Goal: Task Accomplishment & Management: Complete application form

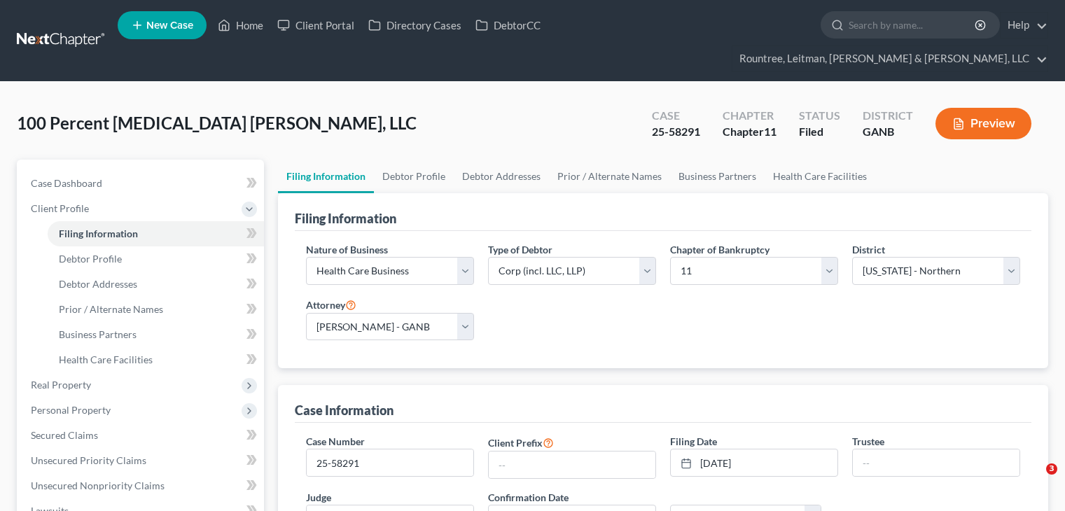
select select "2"
select select "1"
select select "19"
select select "0"
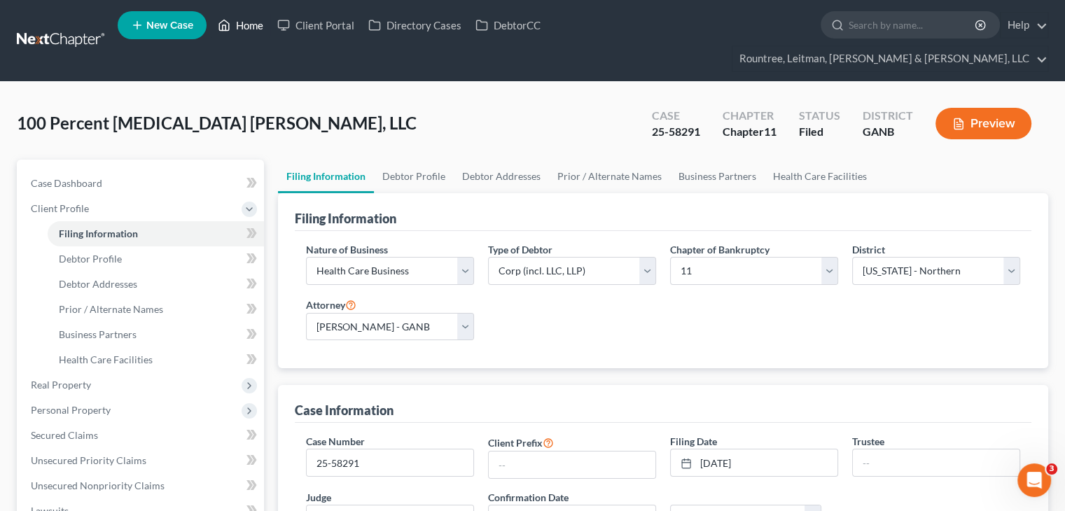
click at [254, 26] on link "Home" at bounding box center [241, 25] width 60 height 25
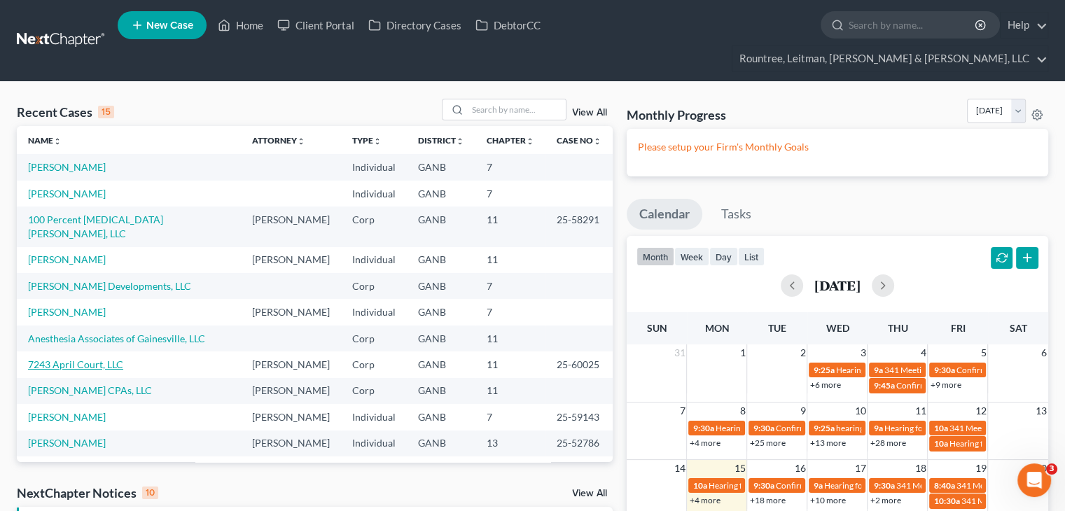
click at [85, 359] on link "7243 April Court, LLC" at bounding box center [75, 365] width 95 height 12
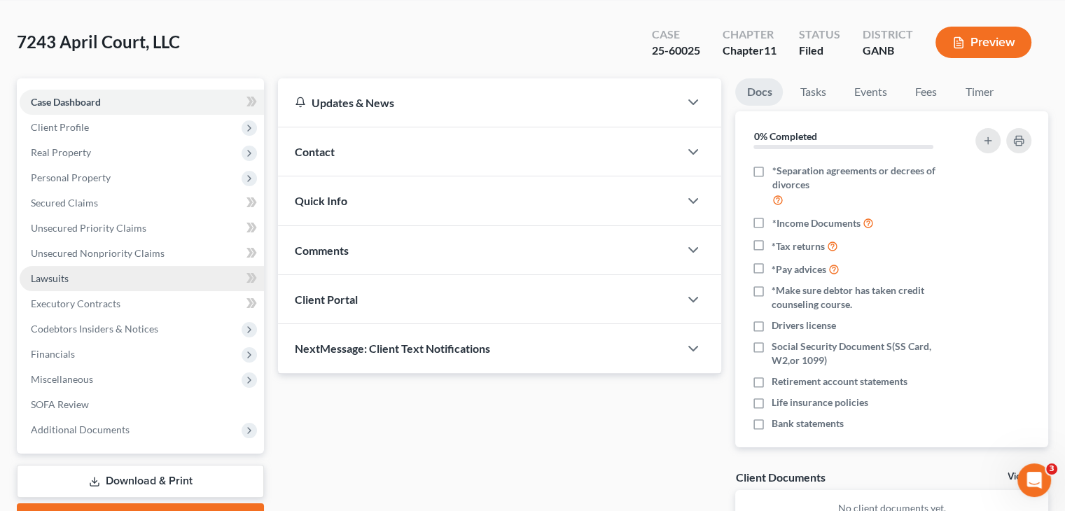
scroll to position [158, 0]
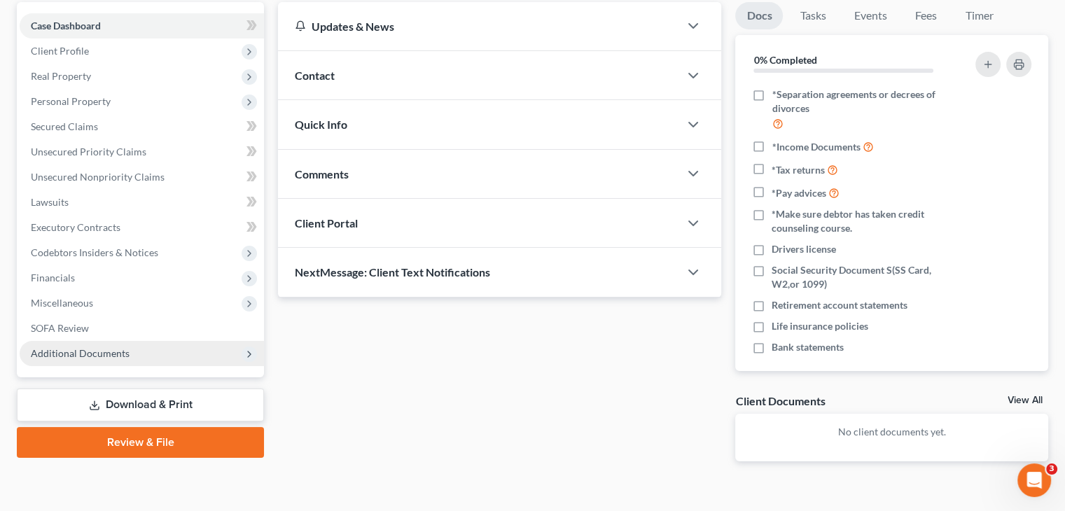
click at [115, 347] on span "Additional Documents" at bounding box center [80, 353] width 99 height 12
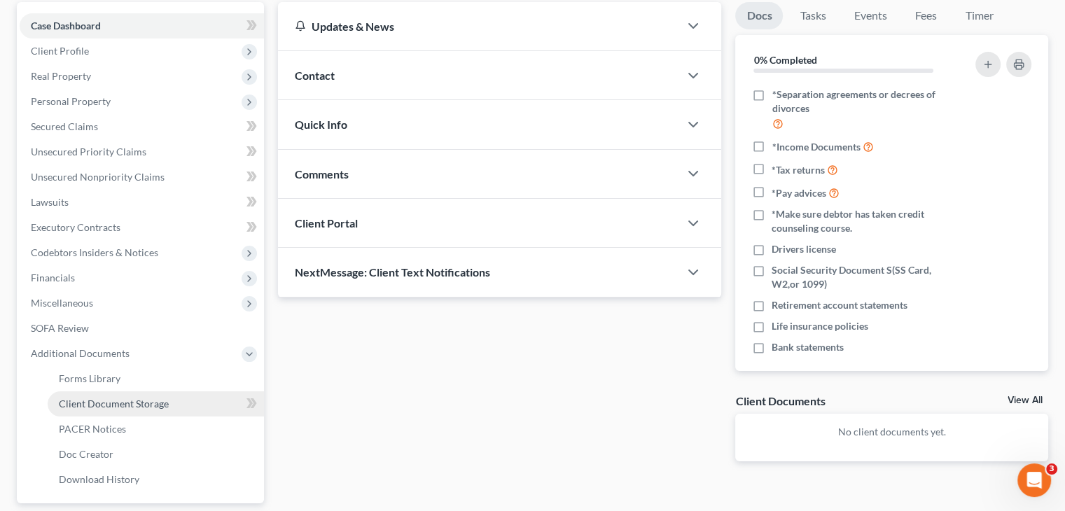
click at [126, 398] on span "Client Document Storage" at bounding box center [114, 404] width 110 height 12
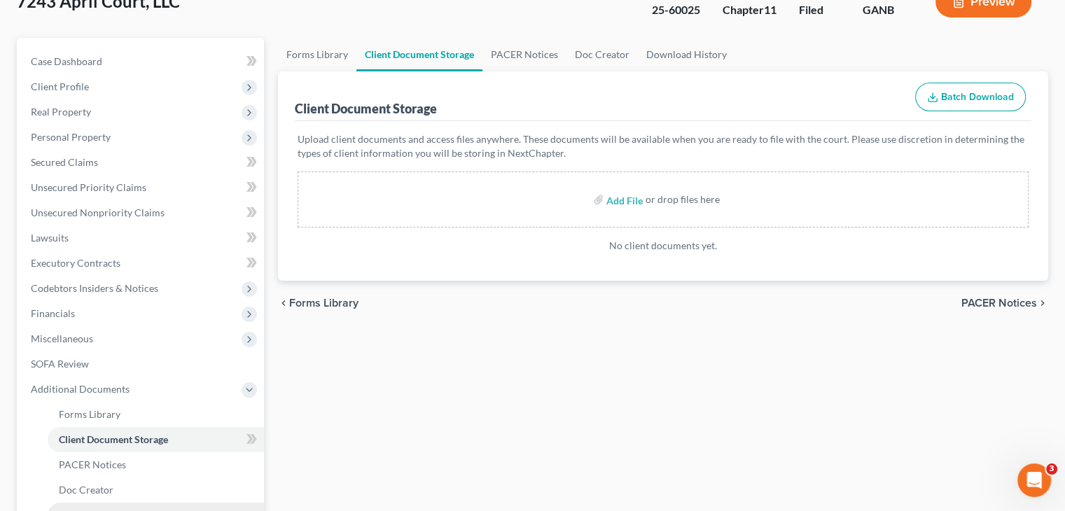
scroll to position [210, 0]
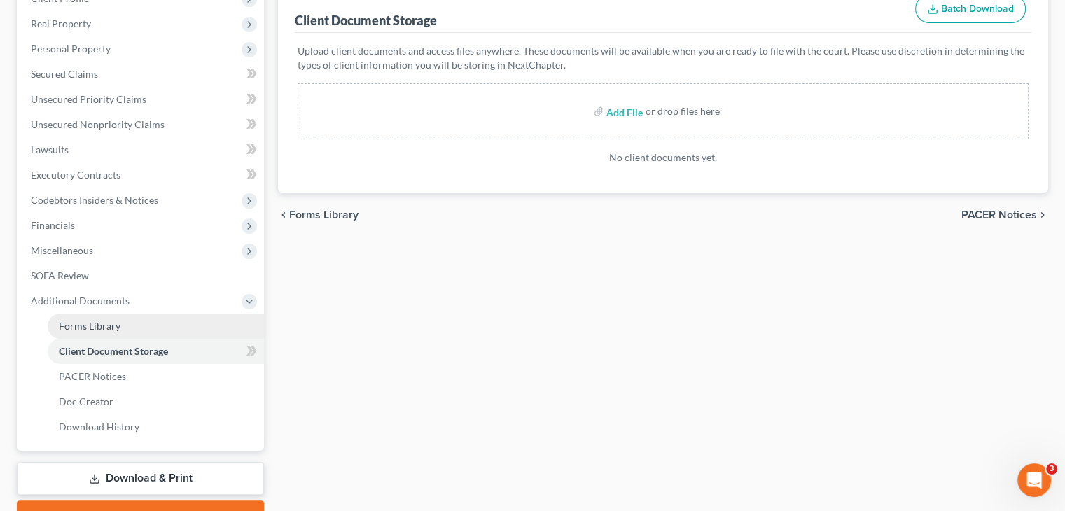
click at [90, 320] on span "Forms Library" at bounding box center [90, 326] width 62 height 12
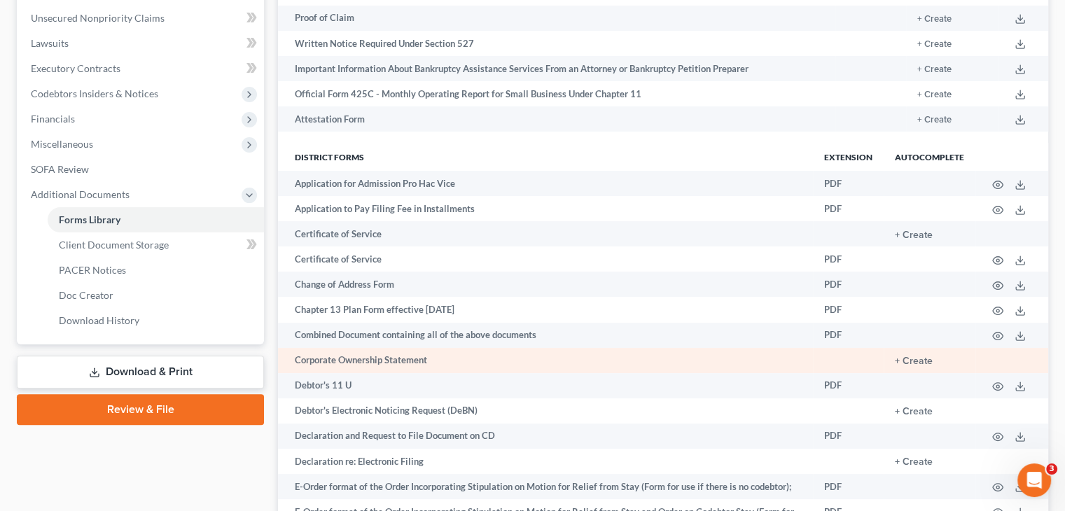
scroll to position [350, 0]
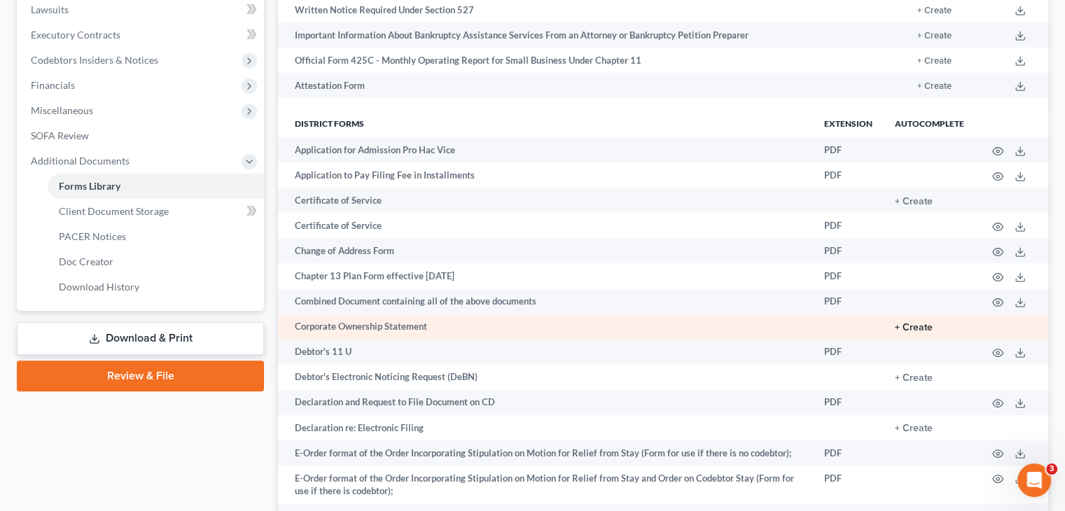
click at [909, 323] on button "+ Create" at bounding box center [914, 328] width 38 height 10
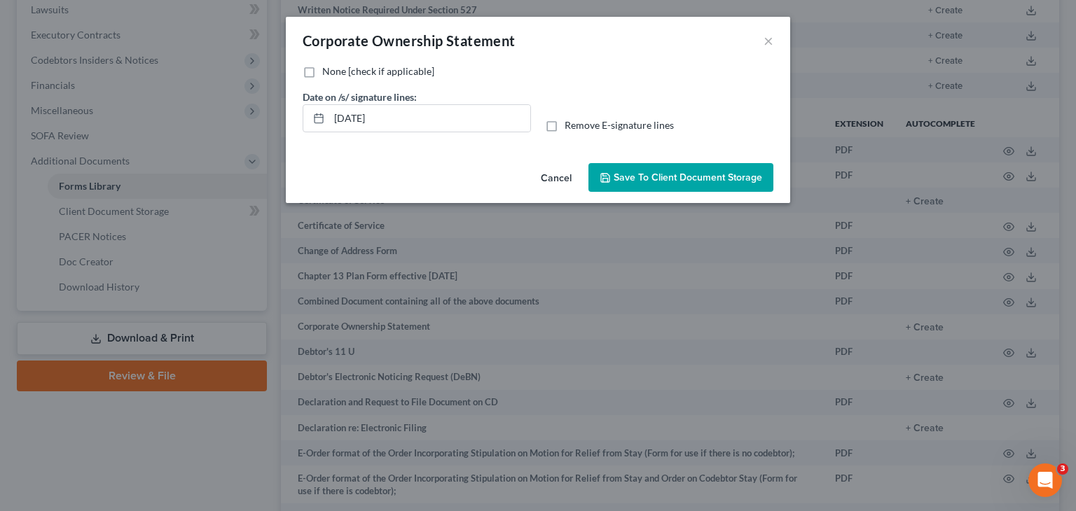
click at [322, 71] on label "None [check if applicable]" at bounding box center [378, 71] width 112 height 14
click at [328, 71] on input "None [check if applicable]" at bounding box center [332, 68] width 9 height 9
checkbox input "true"
click at [663, 175] on span "Save to Client Document Storage" at bounding box center [687, 178] width 148 height 12
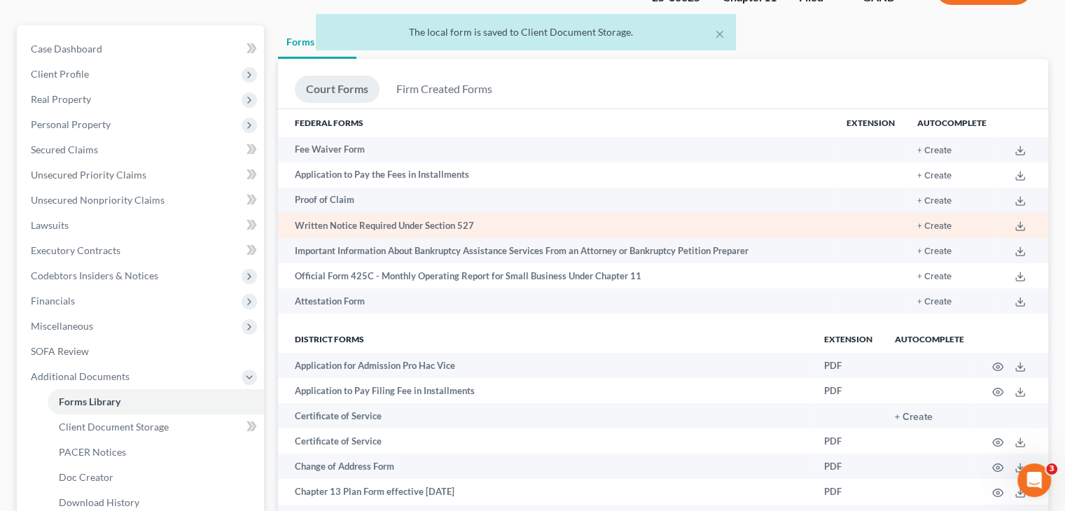
scroll to position [0, 0]
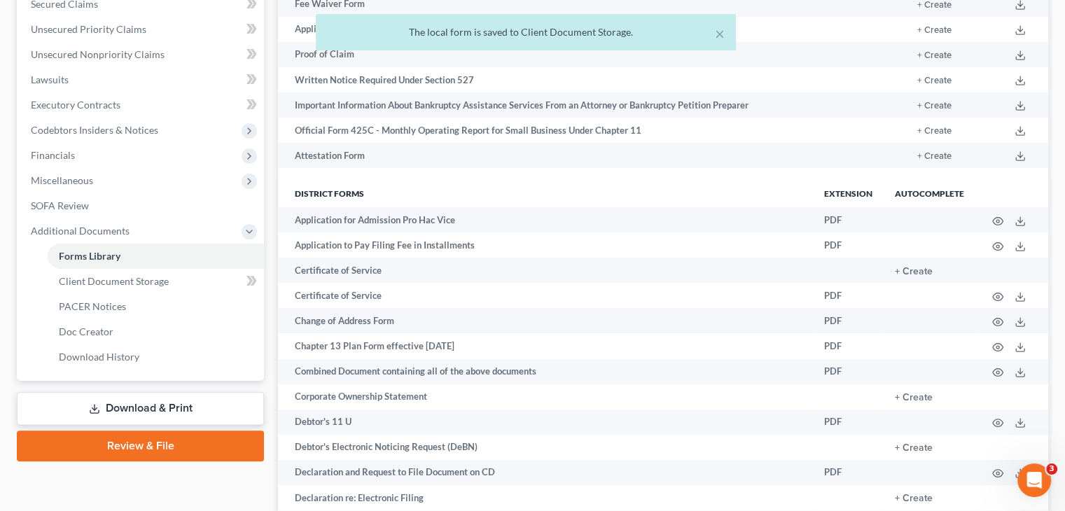
click at [147, 392] on link "Download & Print" at bounding box center [140, 408] width 247 height 33
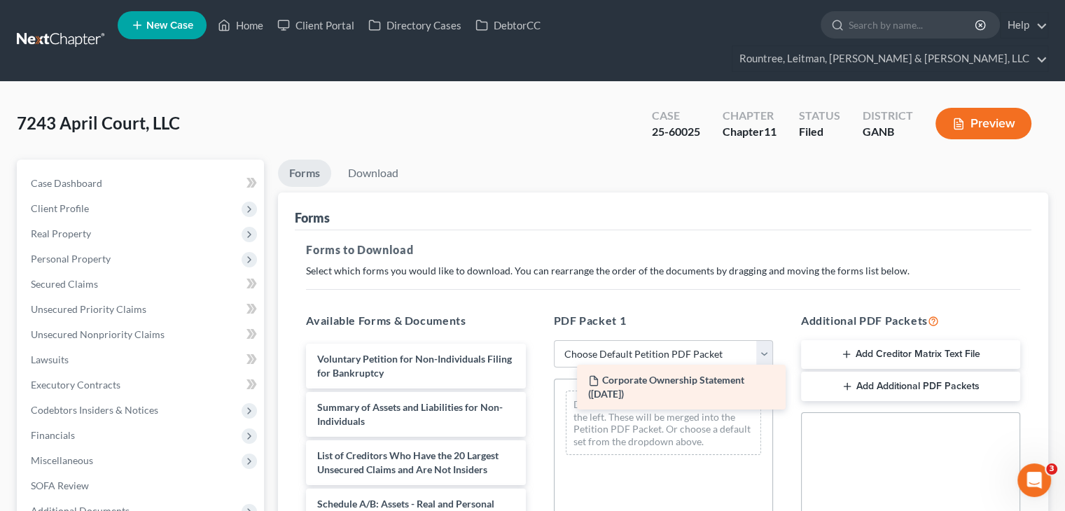
drag, startPoint x: 426, startPoint y: 335, endPoint x: 695, endPoint y: 382, distance: 272.4
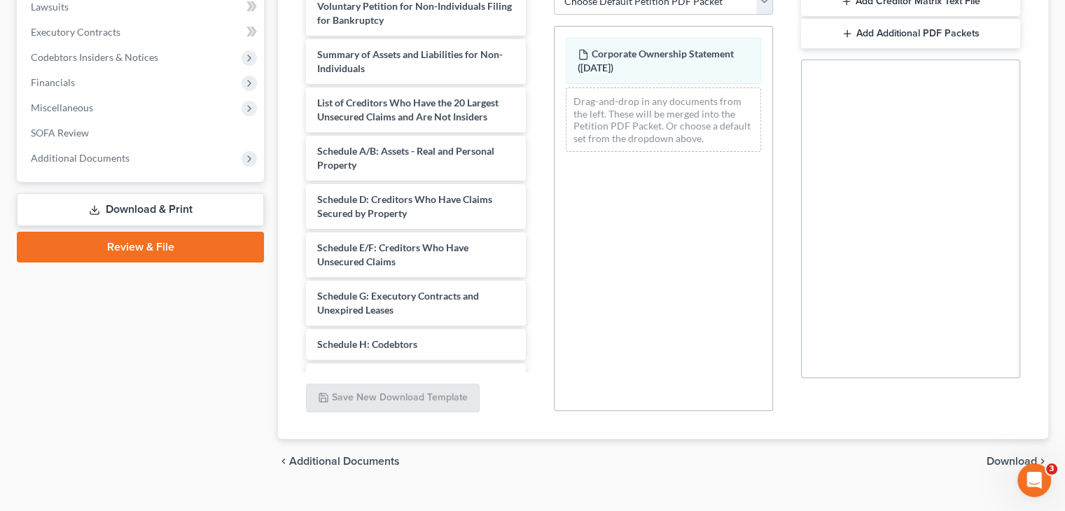
click at [1000, 456] on span "Download" at bounding box center [1012, 461] width 50 height 11
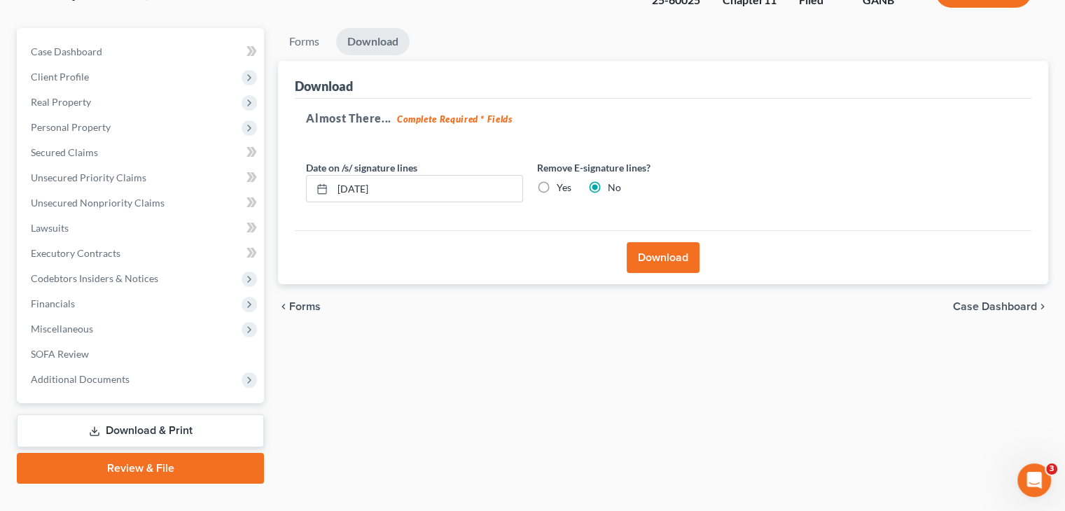
click at [654, 242] on button "Download" at bounding box center [663, 257] width 73 height 31
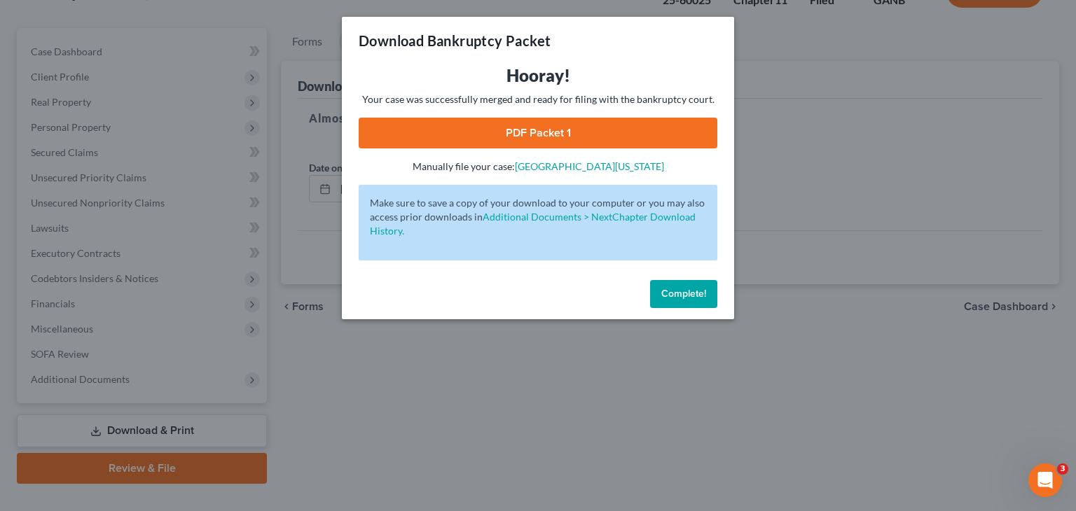
click at [526, 130] on link "PDF Packet 1" at bounding box center [538, 133] width 359 height 31
drag, startPoint x: 692, startPoint y: 289, endPoint x: 677, endPoint y: 272, distance: 22.3
click at [692, 289] on span "Complete!" at bounding box center [683, 294] width 45 height 12
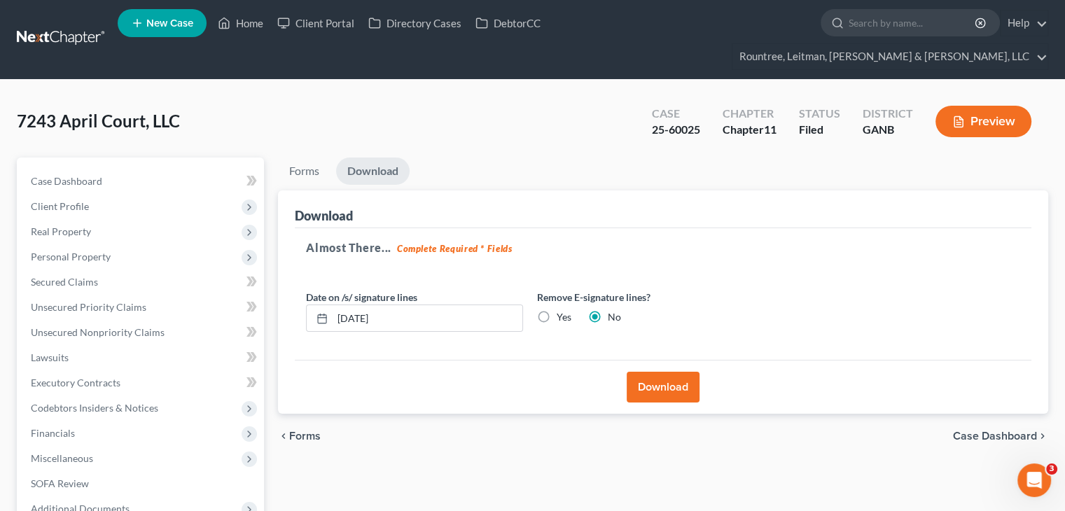
scroll to position [0, 0]
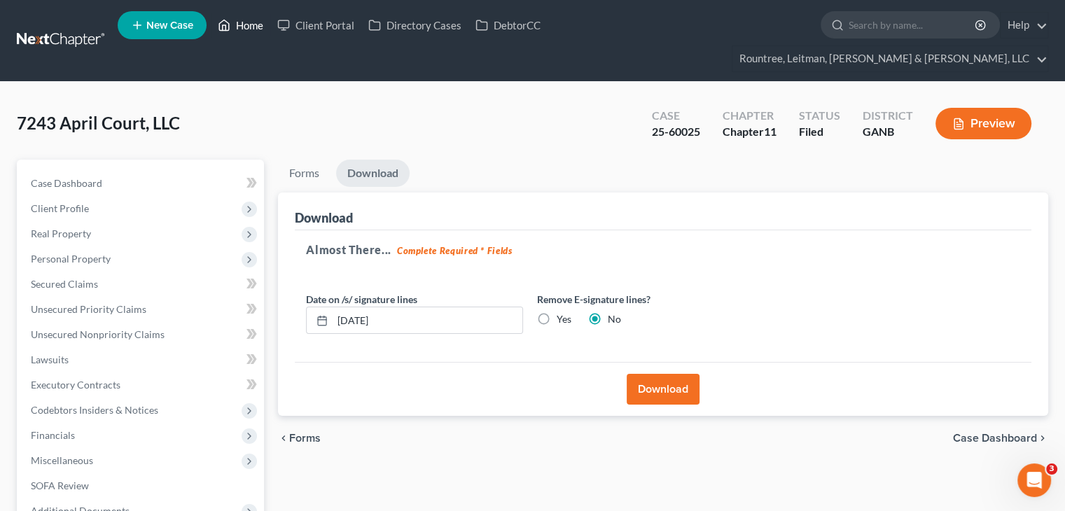
click at [240, 27] on link "Home" at bounding box center [241, 25] width 60 height 25
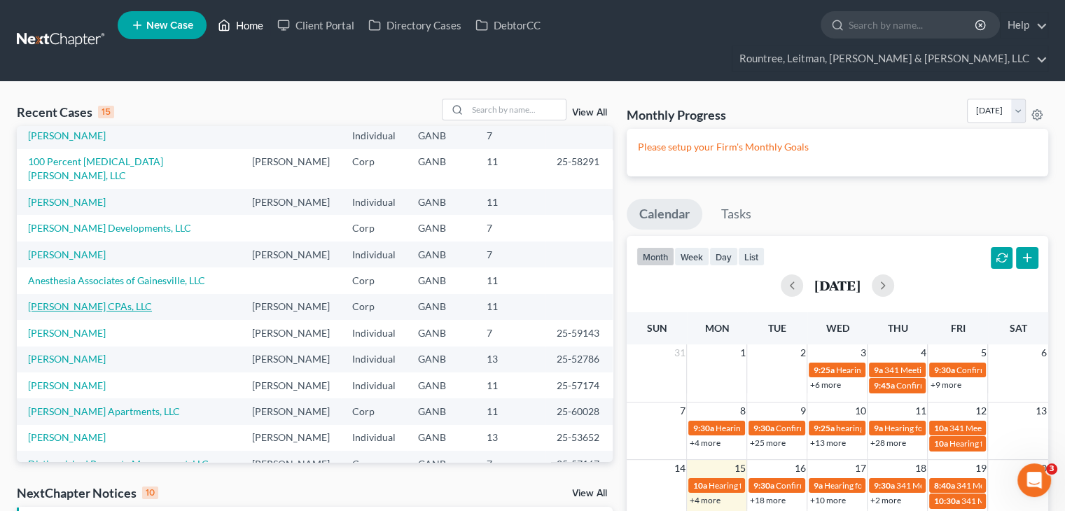
scroll to position [96, 0]
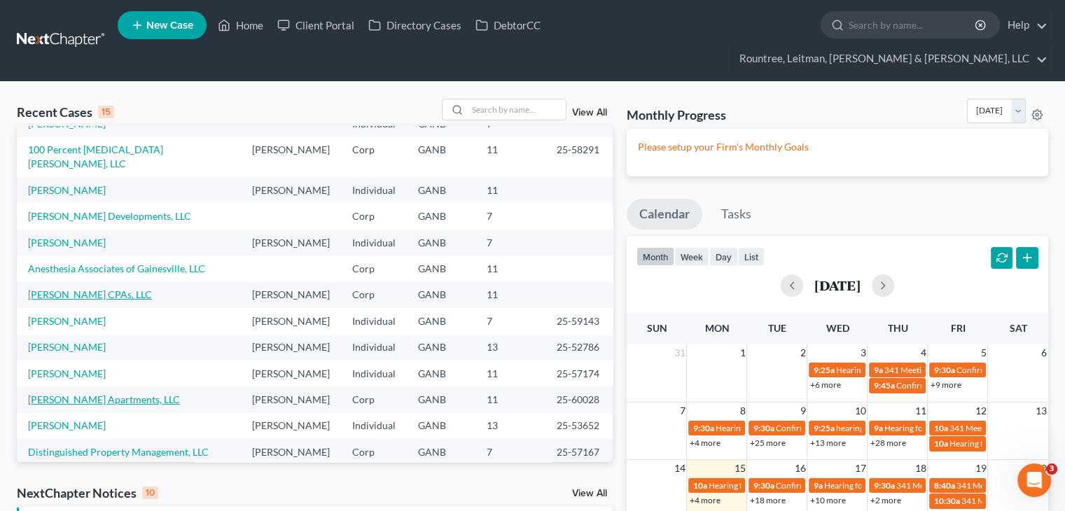
click at [92, 394] on link "[PERSON_NAME] Apartments, LLC" at bounding box center [104, 400] width 152 height 12
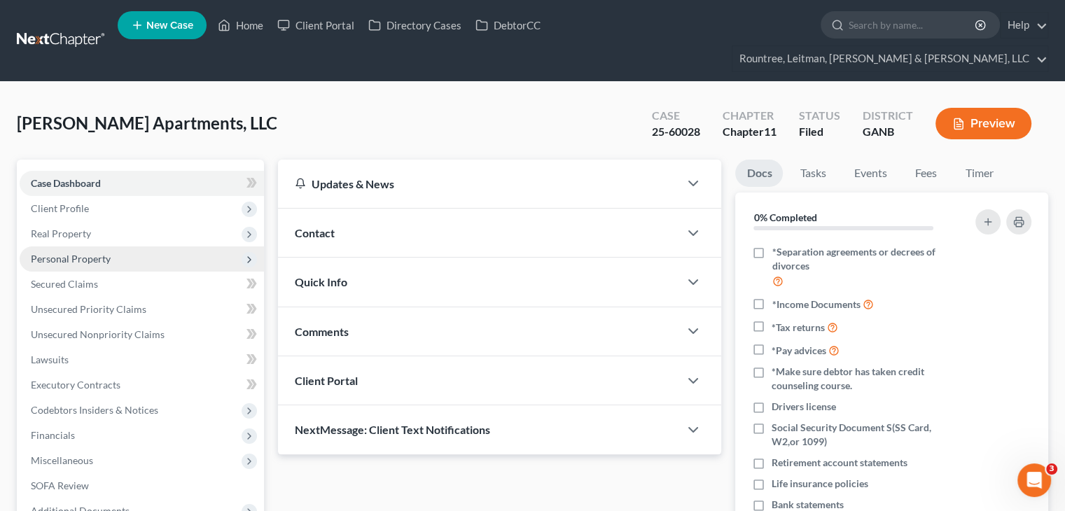
click at [67, 253] on span "Personal Property" at bounding box center [71, 259] width 80 height 12
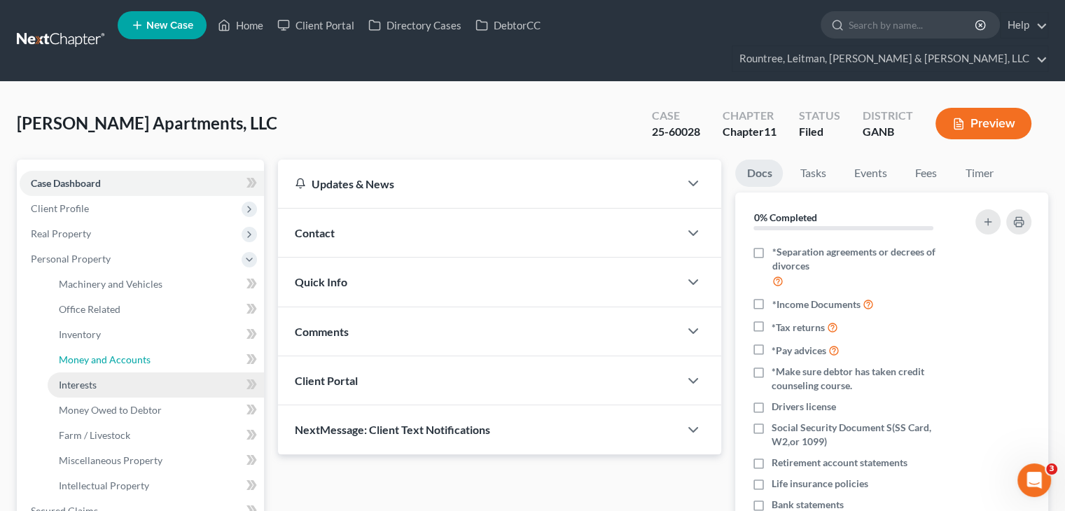
drag, startPoint x: 99, startPoint y: 337, endPoint x: 204, endPoint y: 356, distance: 107.6
click at [99, 354] on span "Money and Accounts" at bounding box center [105, 360] width 92 height 12
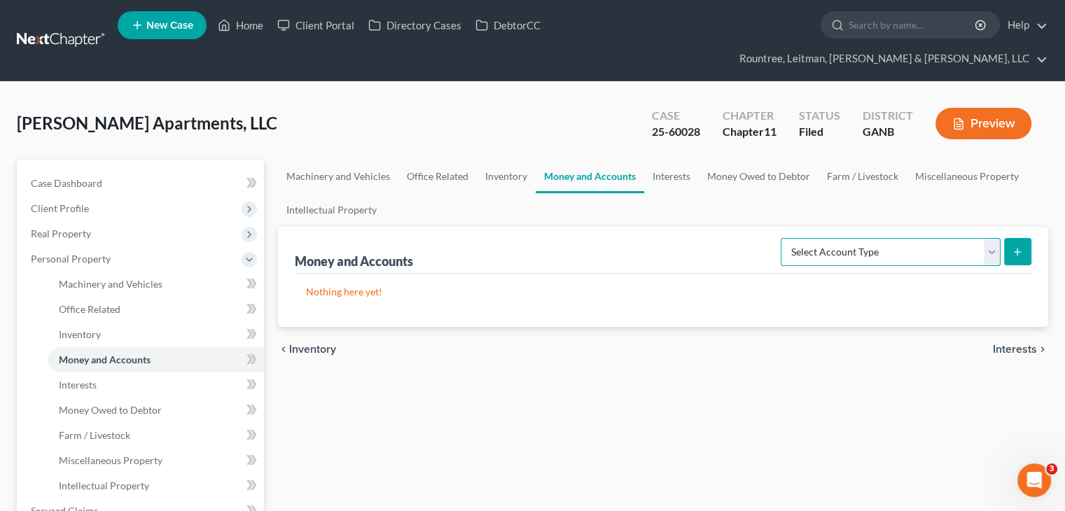
click at [953, 238] on select "Select Account Type Brokerage (A/B: 3, SOFA: 18) Cash on Hand (A/B: 2) Certific…" at bounding box center [891, 252] width 220 height 28
select select "checking"
click at [783, 238] on select "Select Account Type Brokerage (A/B: 3, SOFA: 18) Cash on Hand (A/B: 2) Certific…" at bounding box center [891, 252] width 220 height 28
click at [1022, 247] on icon "submit" at bounding box center [1017, 252] width 11 height 11
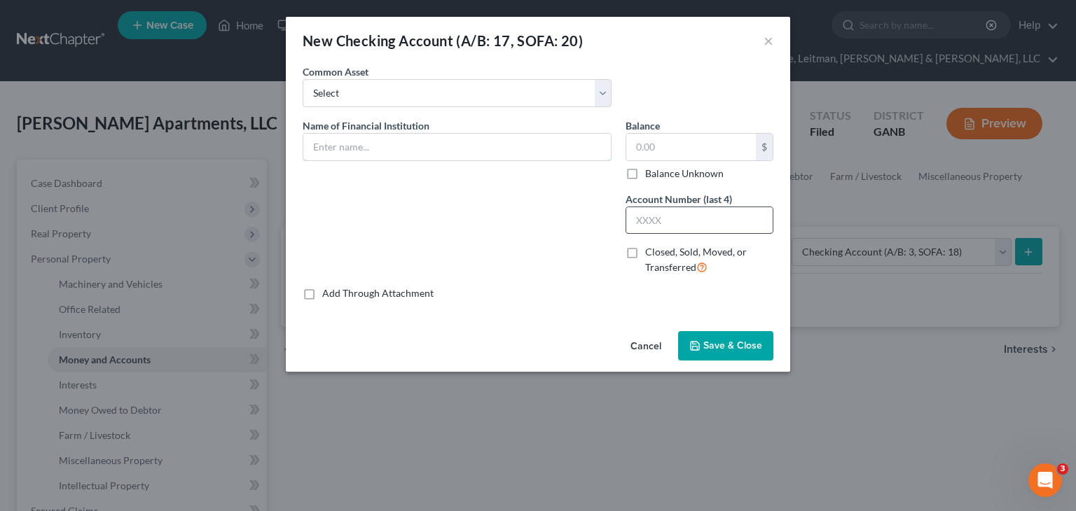
drag, startPoint x: 407, startPoint y: 138, endPoint x: 729, endPoint y: 207, distance: 329.5
click at [407, 138] on input "text" at bounding box center [456, 147] width 307 height 27
type input "[PERSON_NAME] Fargo 9672"
click at [751, 147] on input "text" at bounding box center [691, 147] width 130 height 27
type input "28.91"
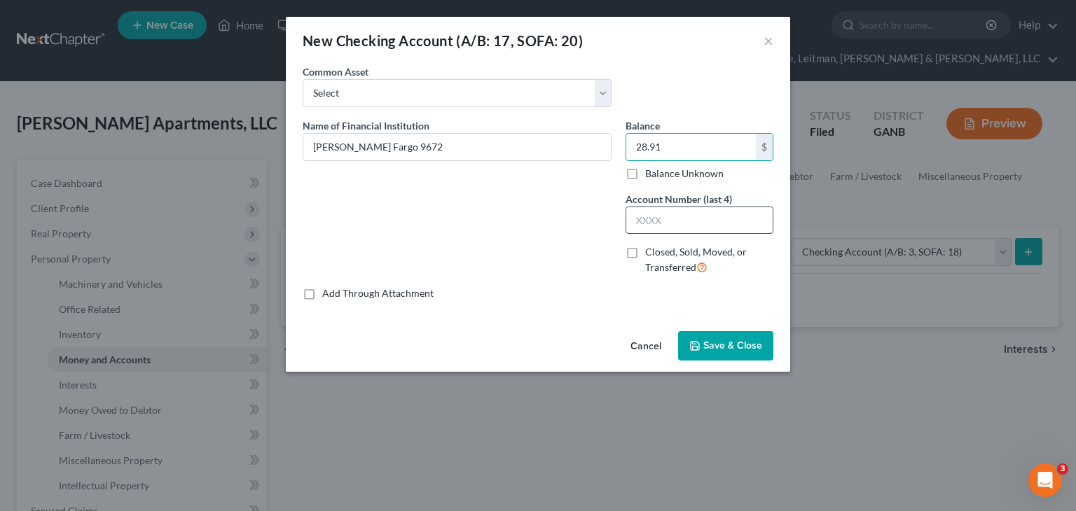
click at [676, 215] on input "text" at bounding box center [699, 220] width 146 height 27
type input "9672"
click at [719, 345] on span "Save & Close" at bounding box center [732, 346] width 59 height 12
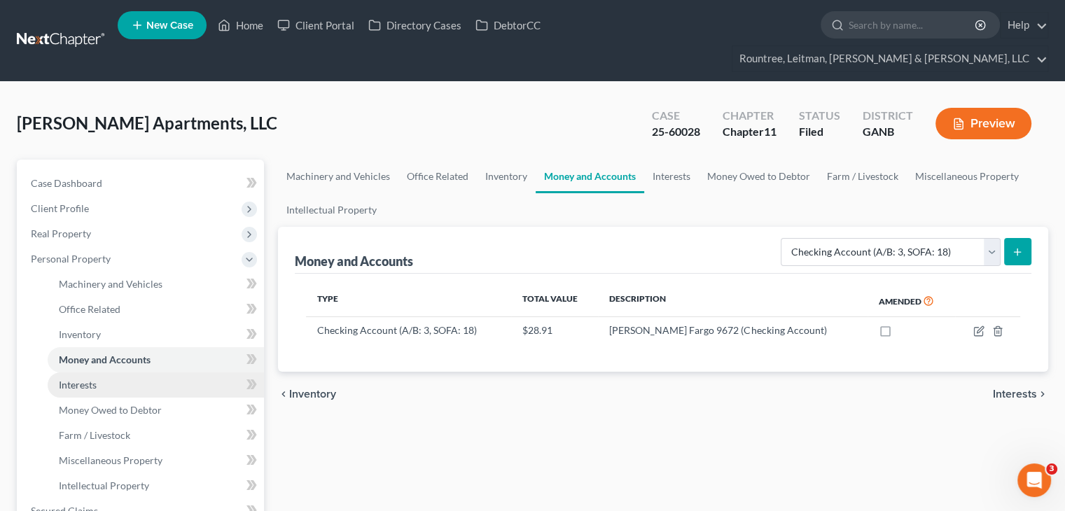
click at [92, 379] on span "Interests" at bounding box center [78, 385] width 38 height 12
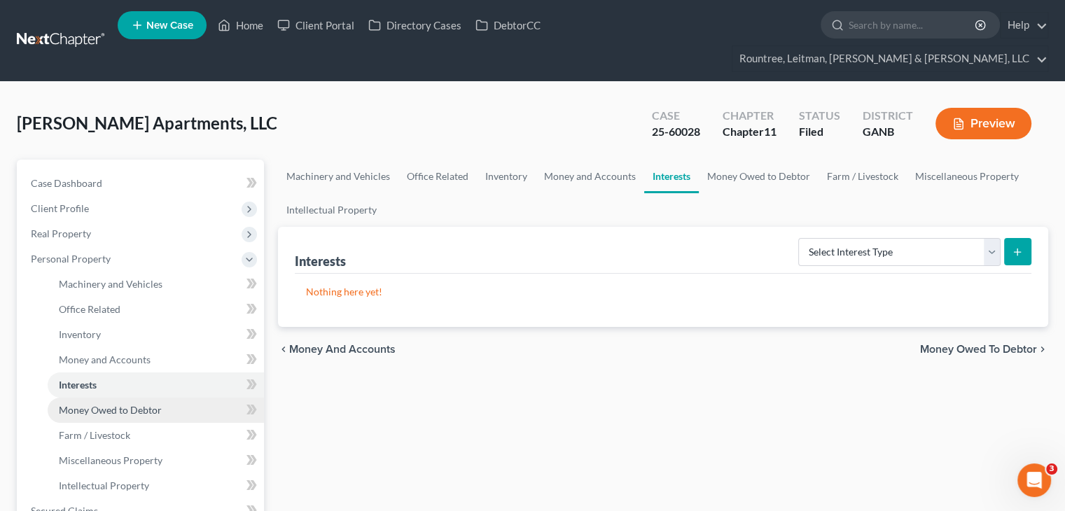
click at [112, 404] on span "Money Owed to Debtor" at bounding box center [110, 410] width 103 height 12
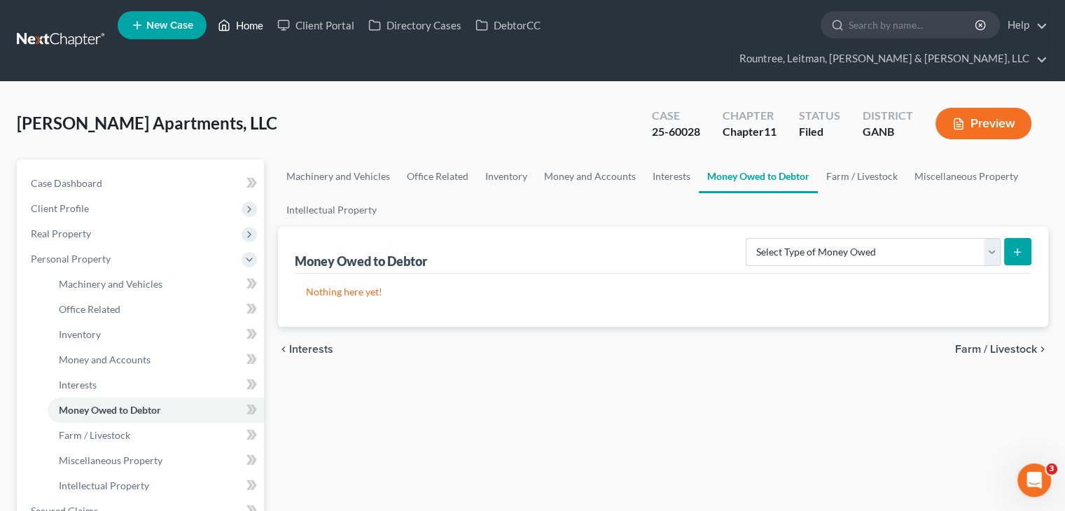
click at [251, 25] on link "Home" at bounding box center [241, 25] width 60 height 25
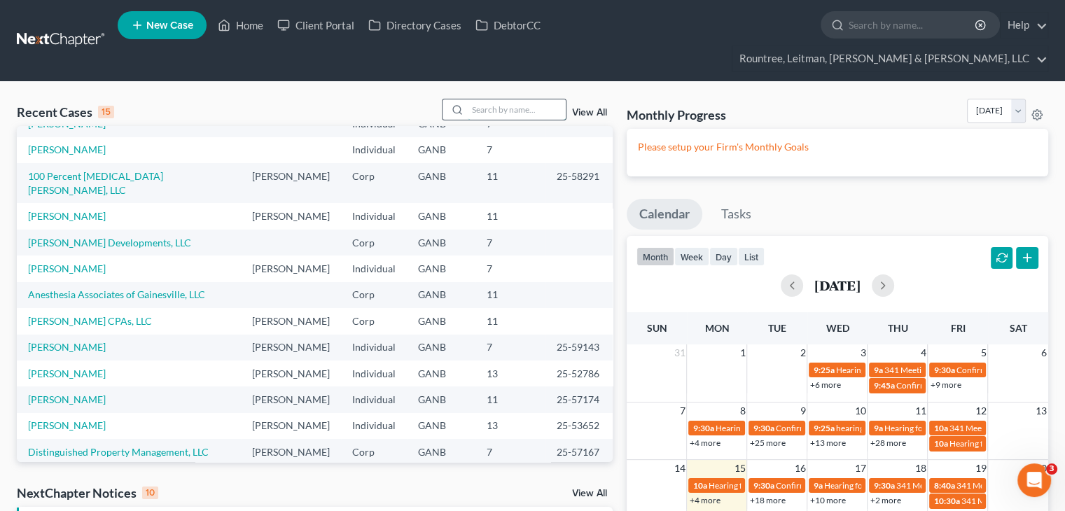
click at [541, 99] on input "search" at bounding box center [517, 109] width 98 height 20
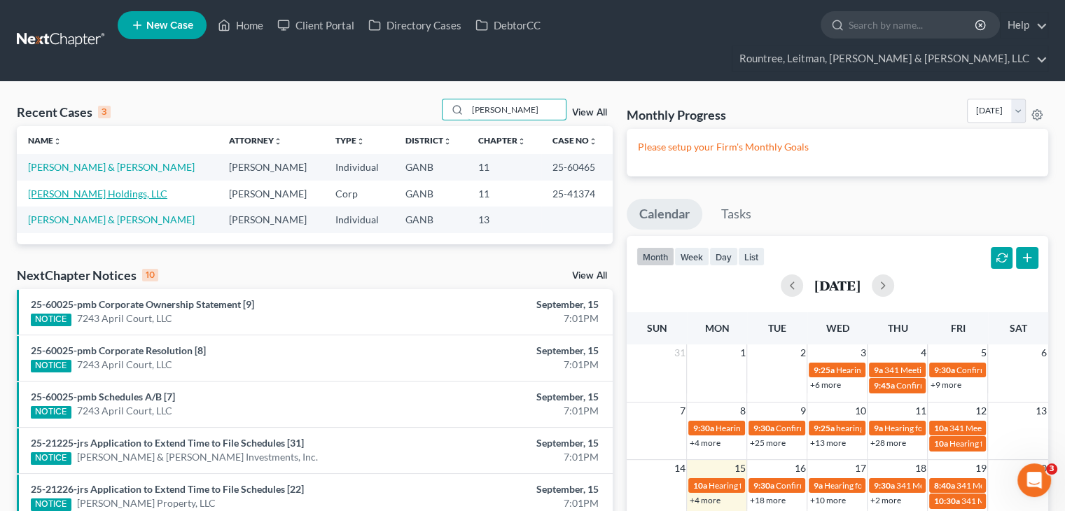
type input "[PERSON_NAME]"
click at [87, 188] on link "[PERSON_NAME] Holdings, LLC" at bounding box center [97, 194] width 139 height 12
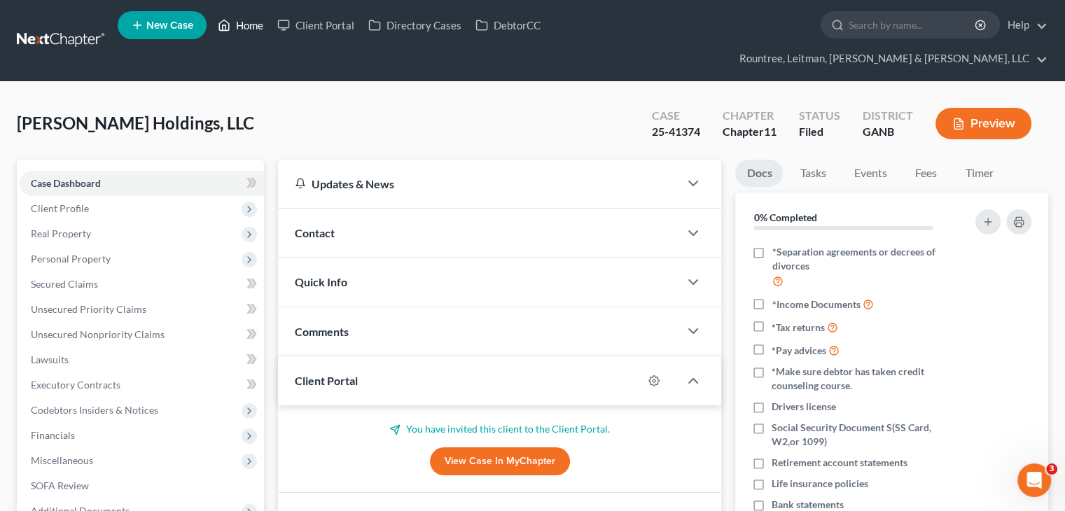
click at [244, 32] on link "Home" at bounding box center [241, 25] width 60 height 25
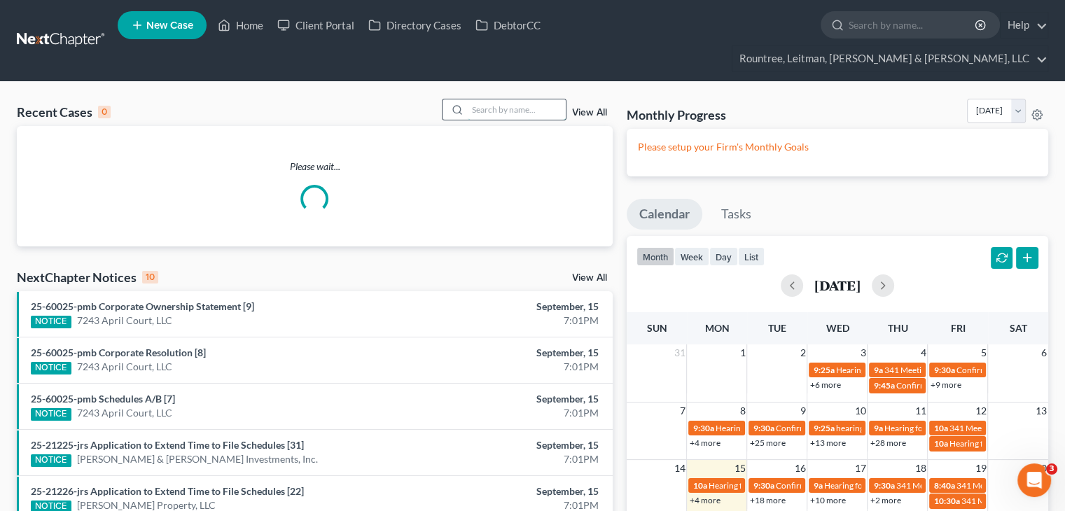
click at [510, 99] on input "search" at bounding box center [517, 109] width 98 height 20
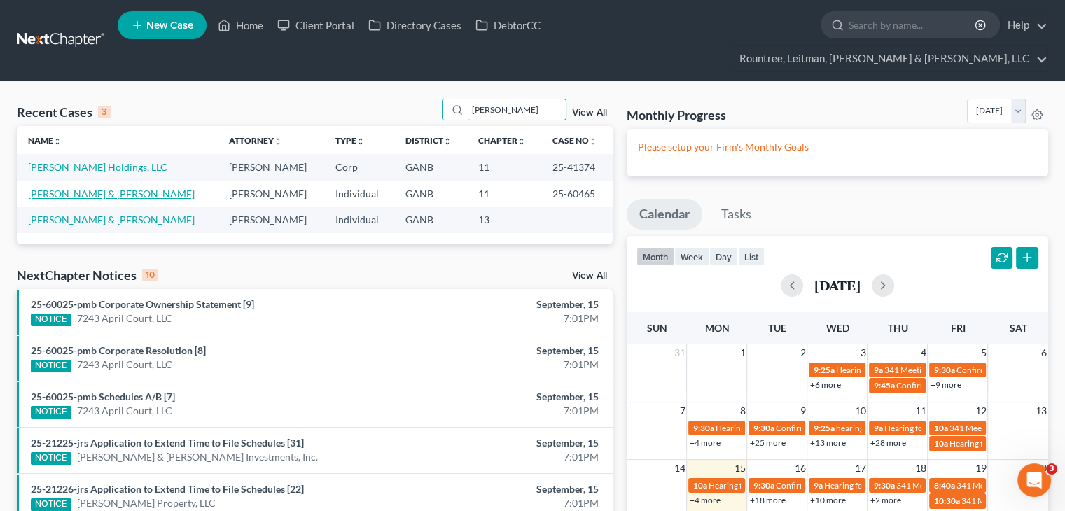
type input "[PERSON_NAME]"
click at [84, 188] on link "[PERSON_NAME] & [PERSON_NAME]" at bounding box center [111, 194] width 167 height 12
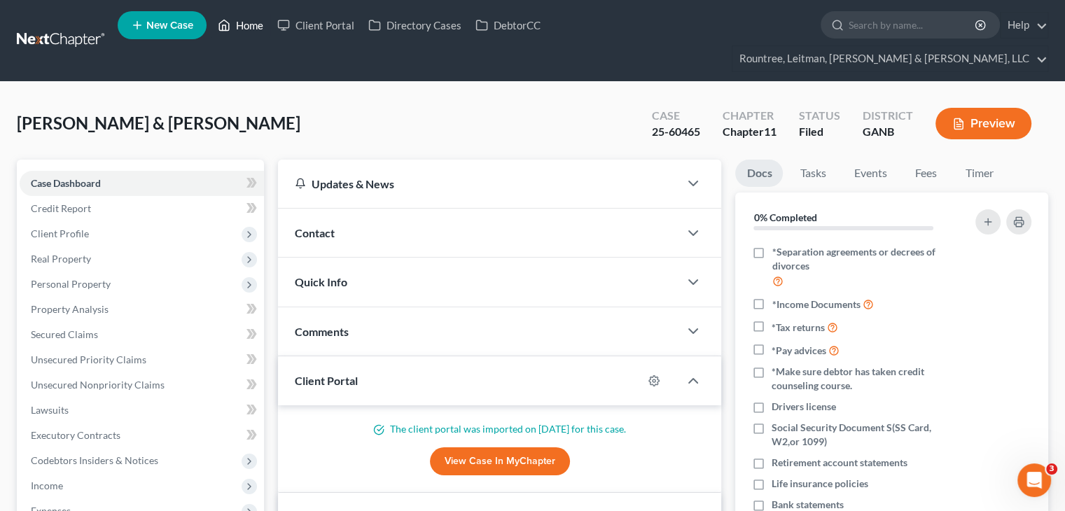
click at [237, 30] on link "Home" at bounding box center [241, 25] width 60 height 25
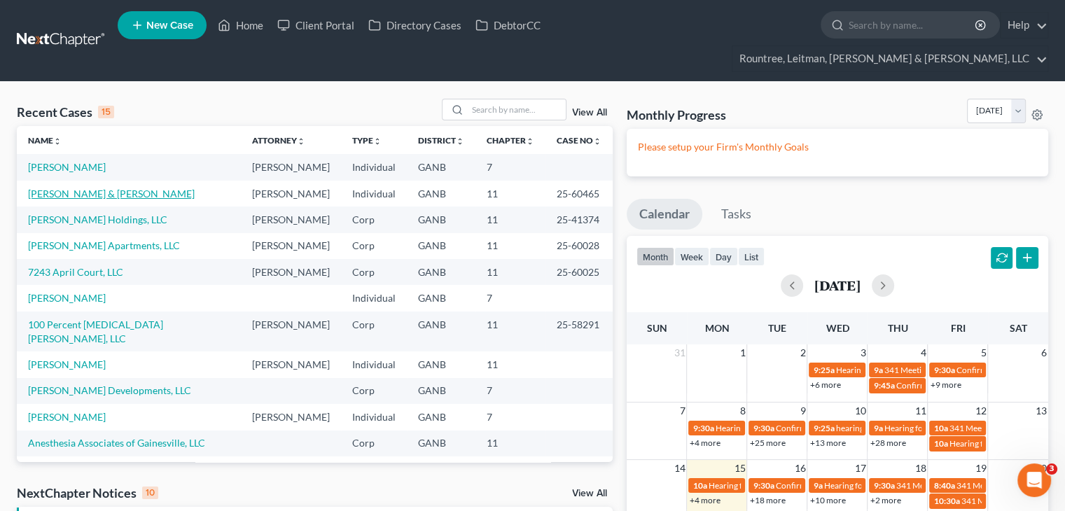
click at [94, 188] on link "[PERSON_NAME] & [PERSON_NAME]" at bounding box center [111, 194] width 167 height 12
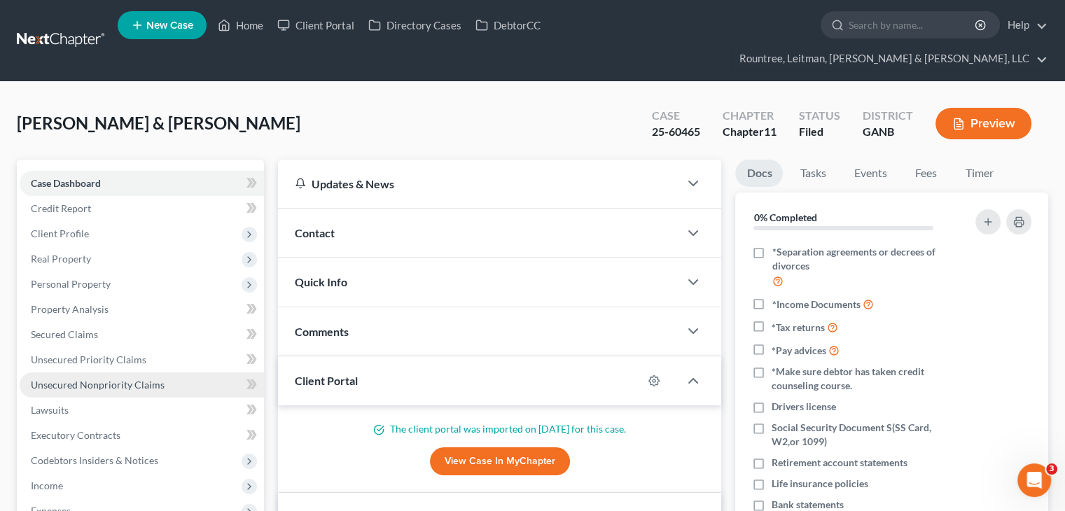
click at [103, 379] on span "Unsecured Nonpriority Claims" at bounding box center [98, 385] width 134 height 12
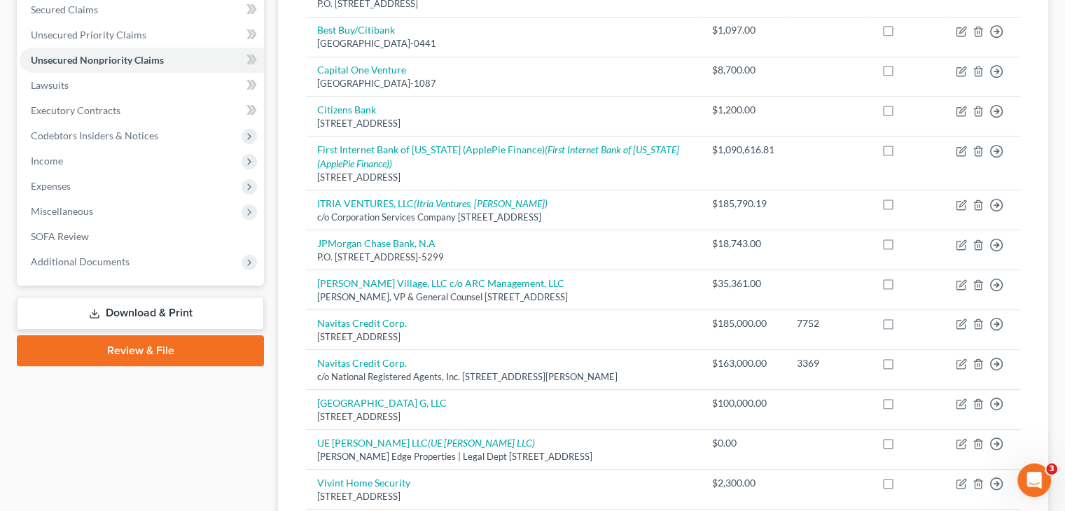
scroll to position [210, 0]
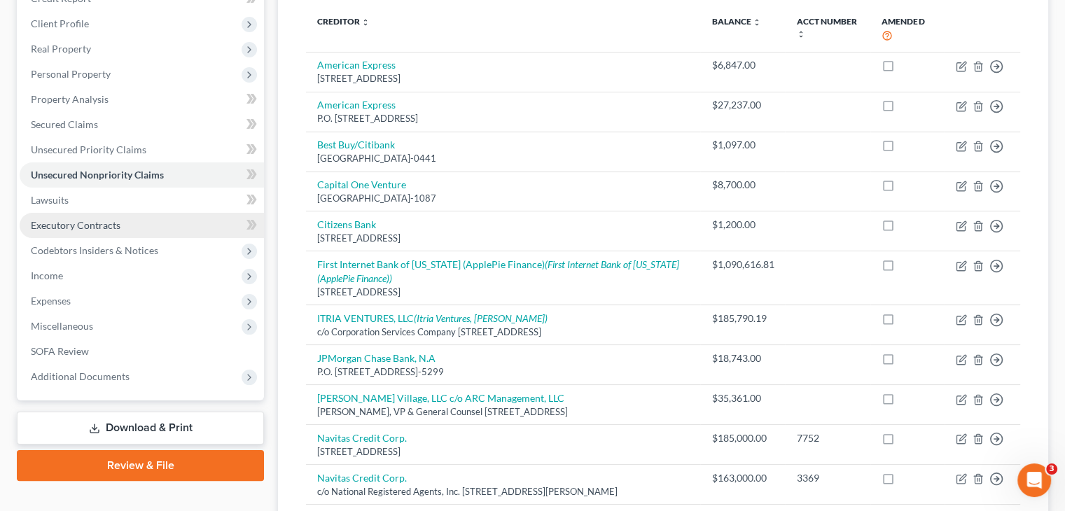
click at [90, 219] on span "Executory Contracts" at bounding box center [76, 225] width 90 height 12
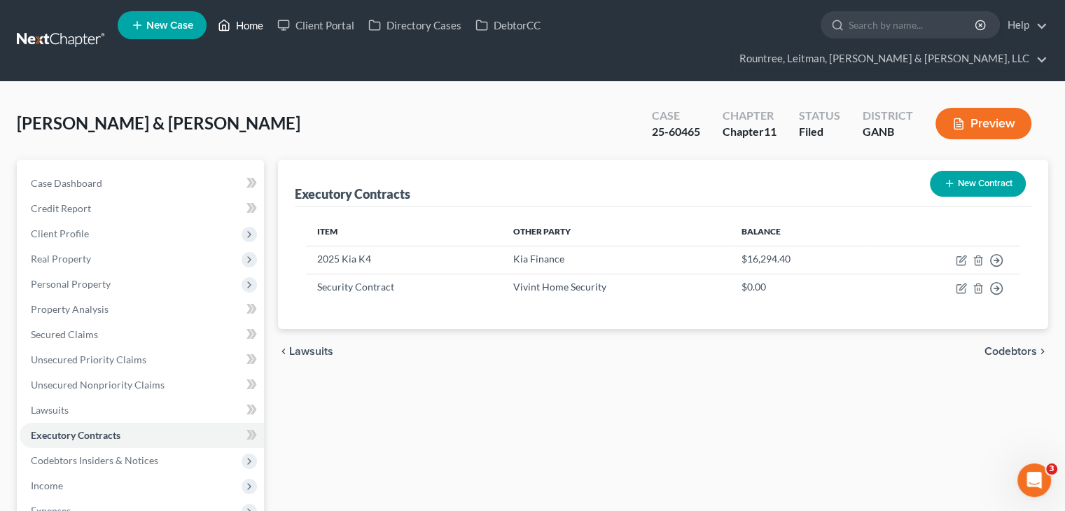
click at [250, 29] on link "Home" at bounding box center [241, 25] width 60 height 25
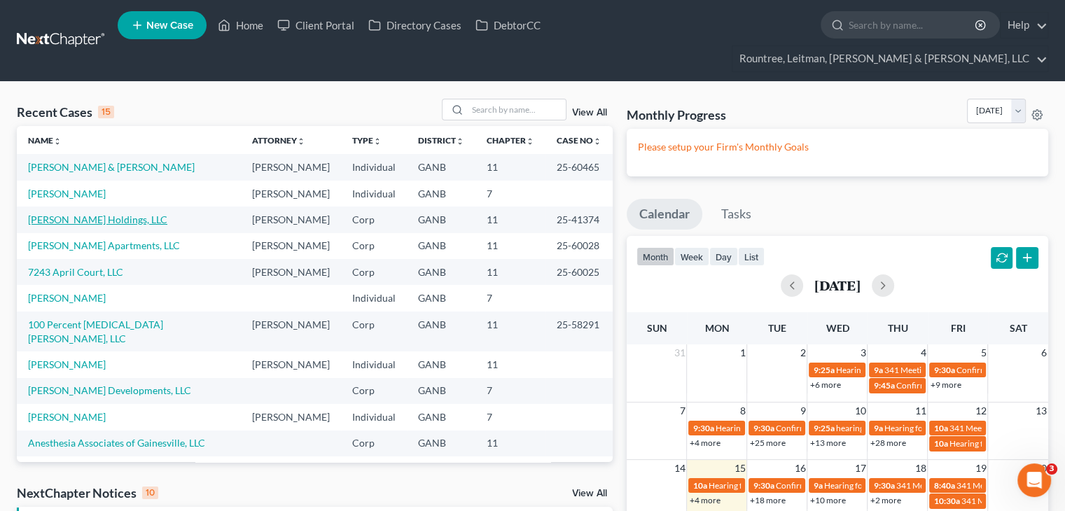
click at [87, 214] on link "[PERSON_NAME] Holdings, LLC" at bounding box center [97, 220] width 139 height 12
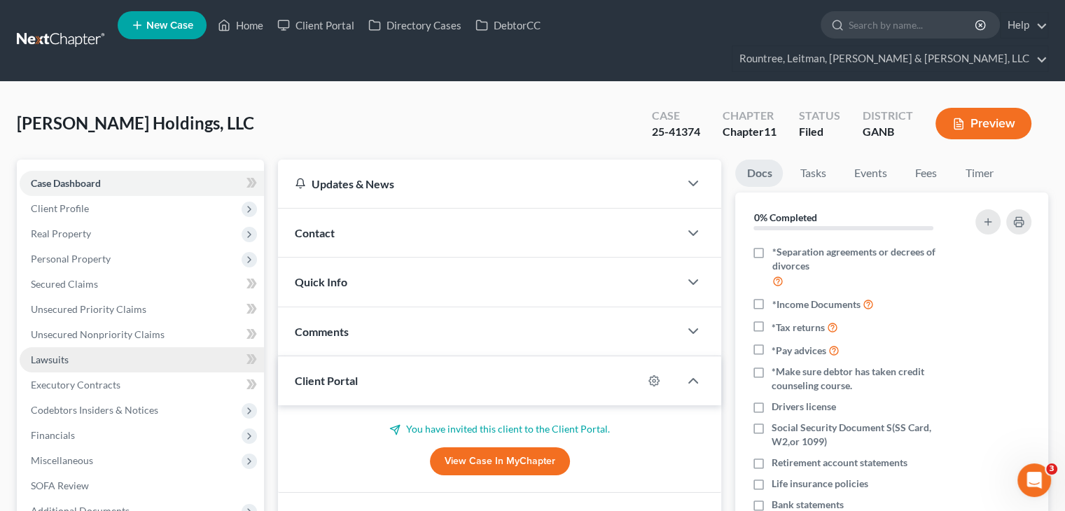
scroll to position [140, 0]
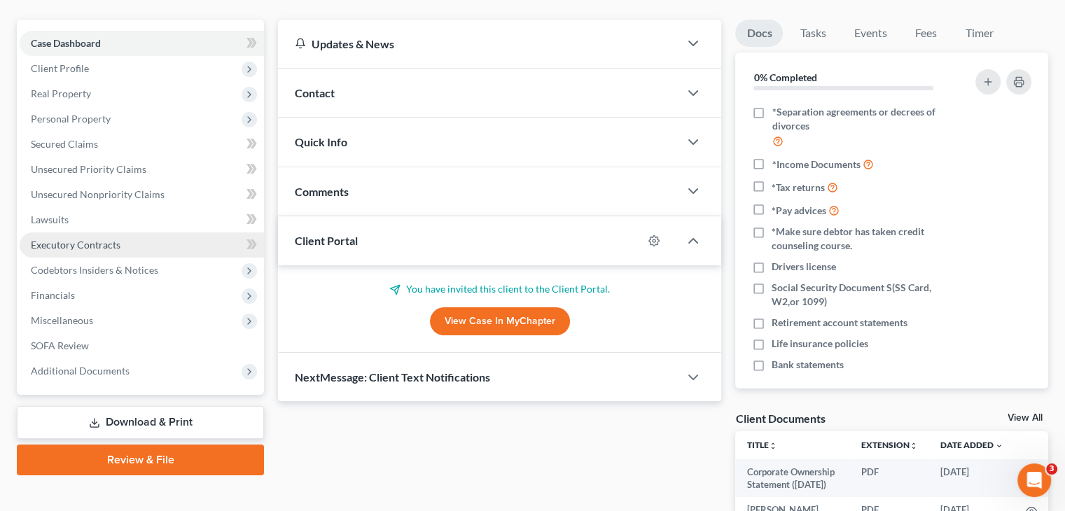
click at [69, 239] on span "Executory Contracts" at bounding box center [76, 245] width 90 height 12
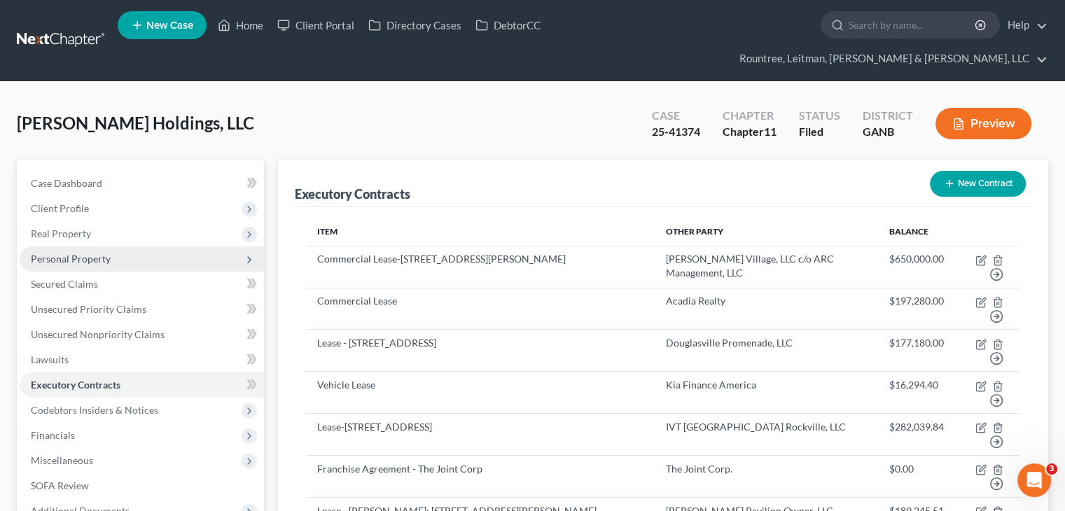
click at [67, 253] on span "Personal Property" at bounding box center [71, 259] width 80 height 12
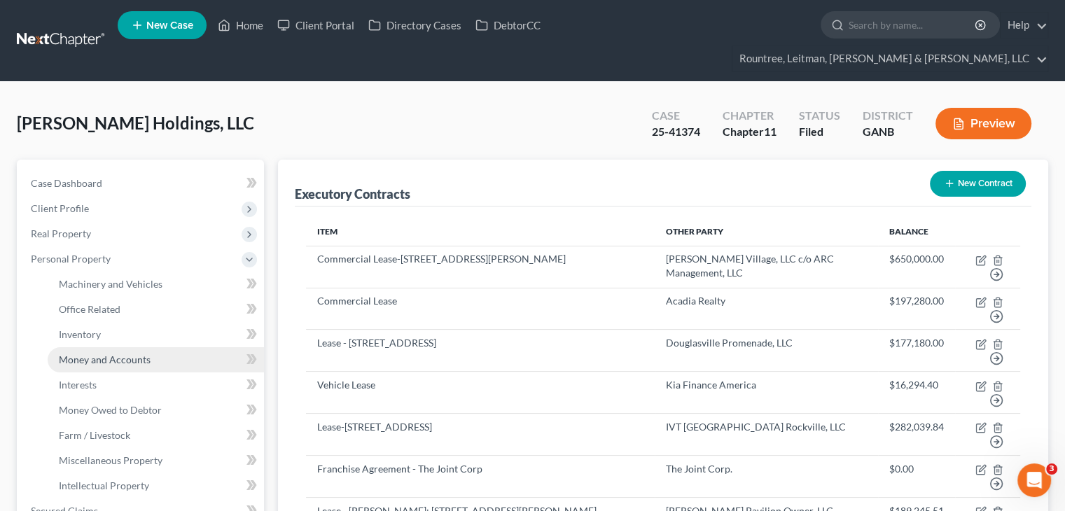
click at [100, 354] on span "Money and Accounts" at bounding box center [105, 360] width 92 height 12
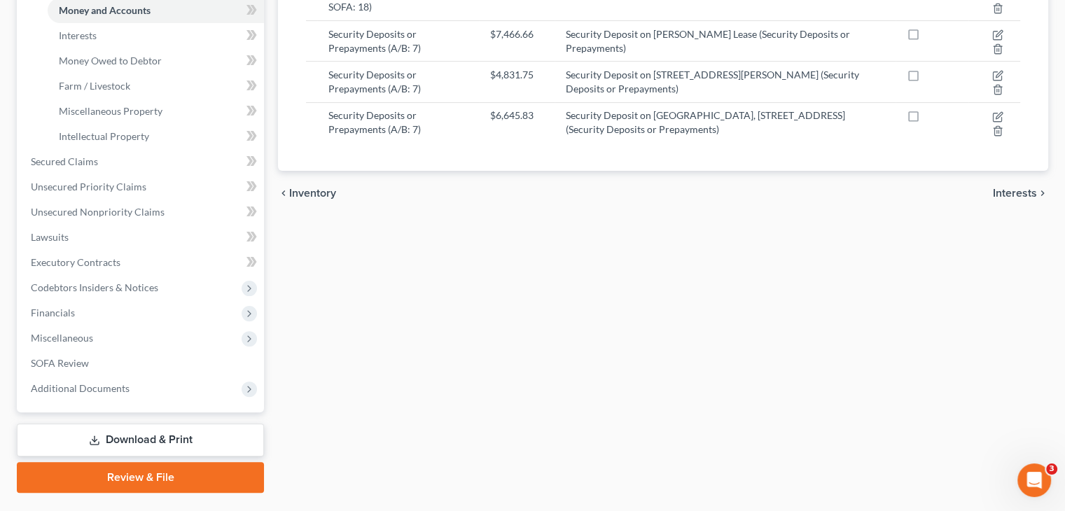
scroll to position [350, 0]
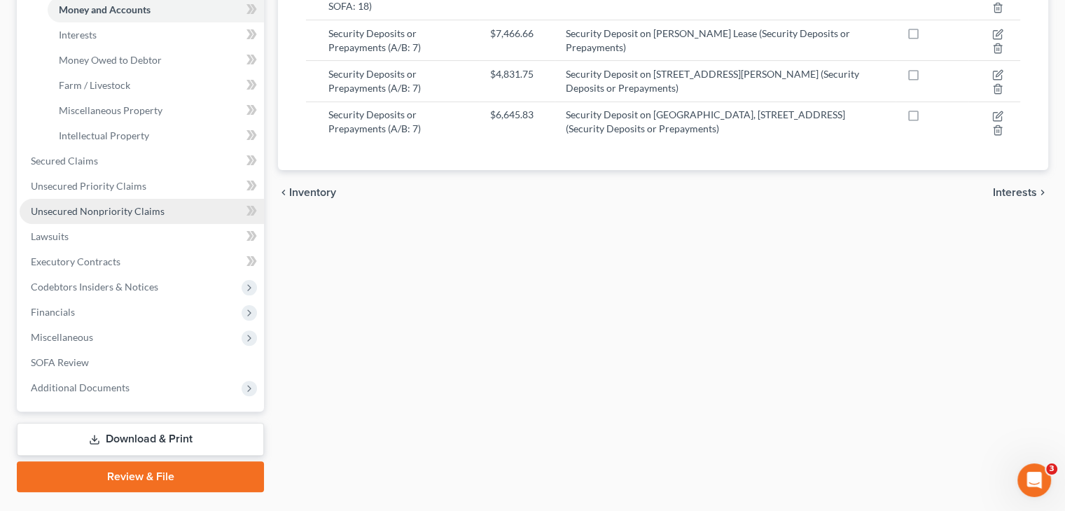
click at [99, 205] on span "Unsecured Nonpriority Claims" at bounding box center [98, 211] width 134 height 12
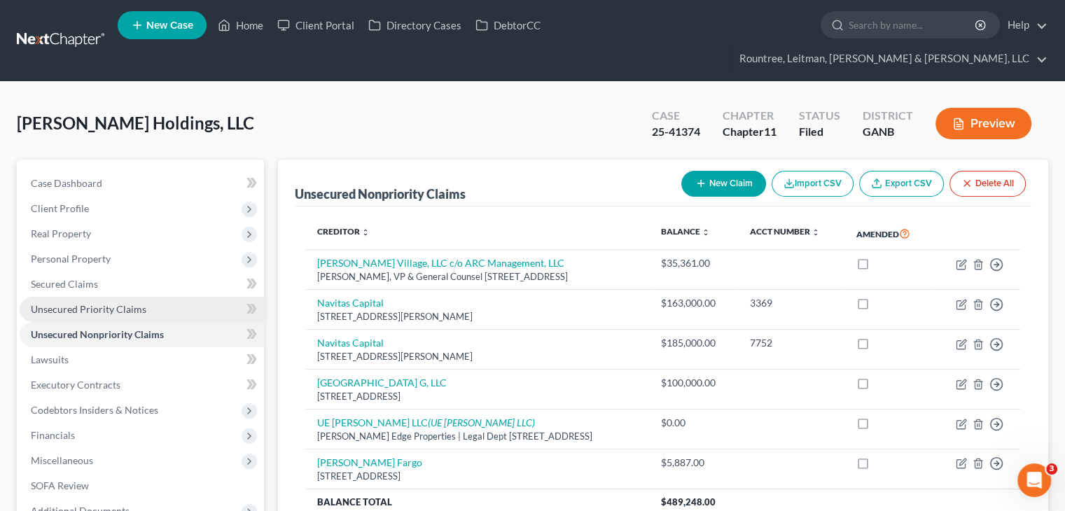
click at [53, 303] on span "Unsecured Priority Claims" at bounding box center [89, 309] width 116 height 12
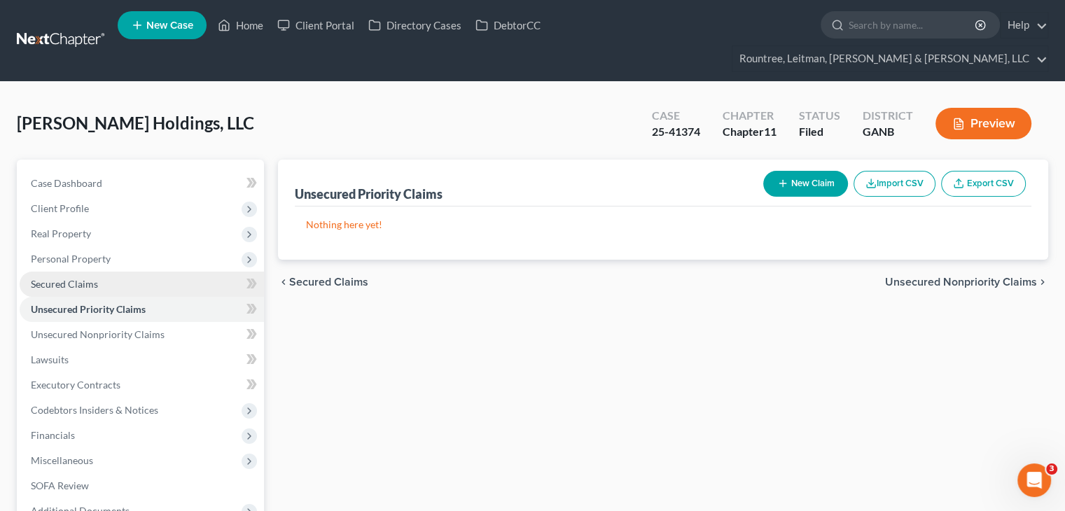
click at [54, 278] on span "Secured Claims" at bounding box center [64, 284] width 67 height 12
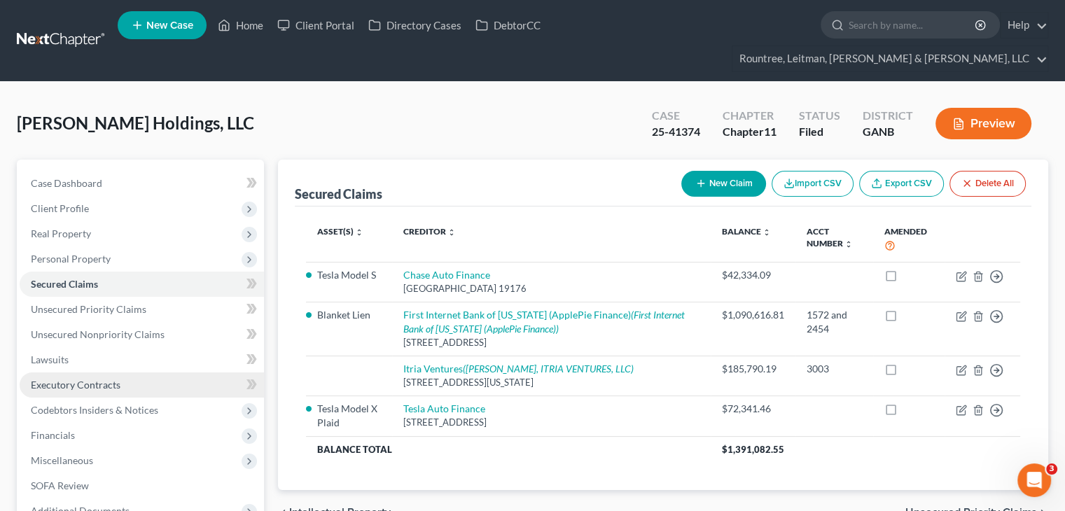
click at [98, 379] on span "Executory Contracts" at bounding box center [76, 385] width 90 height 12
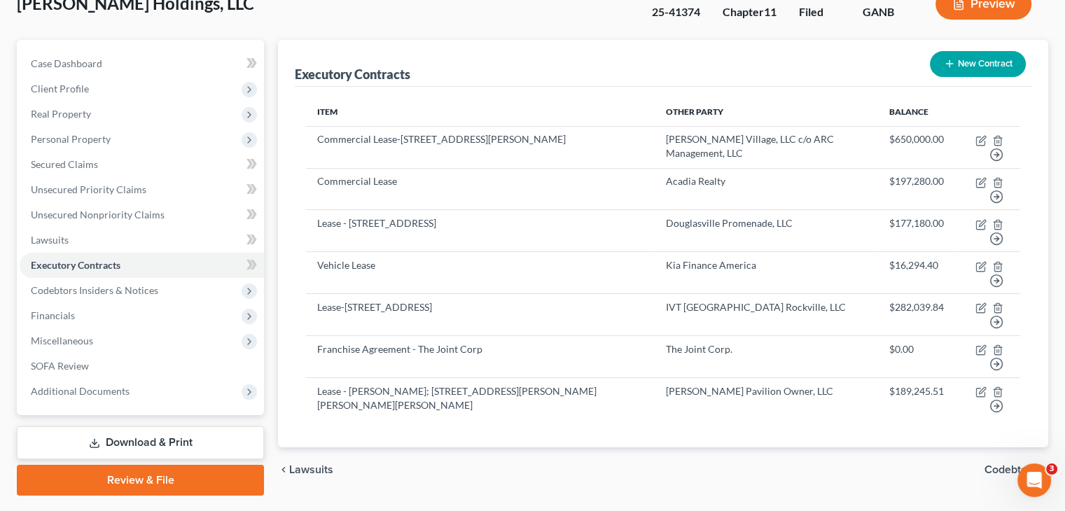
scroll to position [132, 0]
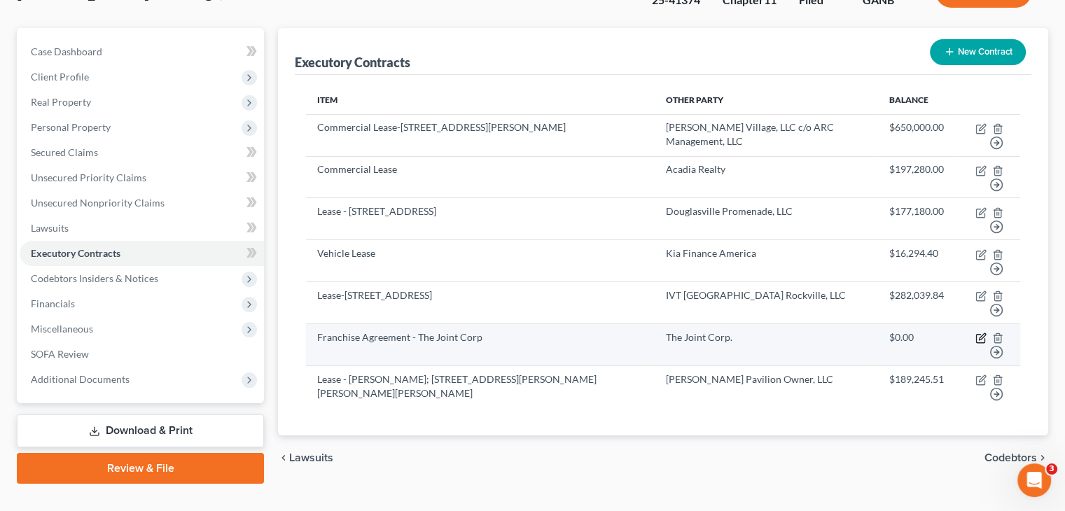
click at [983, 333] on icon "button" at bounding box center [981, 338] width 11 height 11
select select "3"
select select "2"
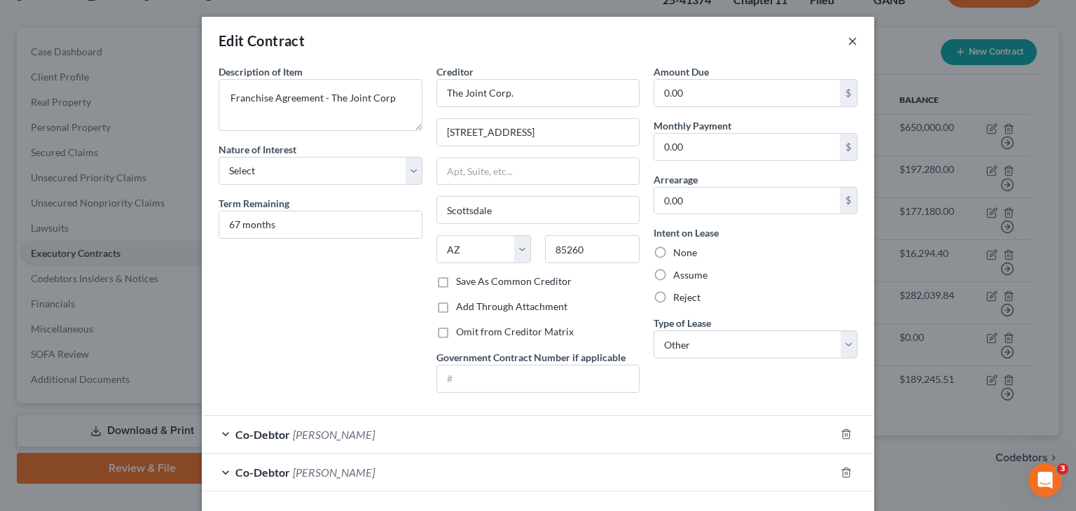
click at [850, 40] on button "×" at bounding box center [852, 40] width 10 height 17
